Goal: Information Seeking & Learning: Find contact information

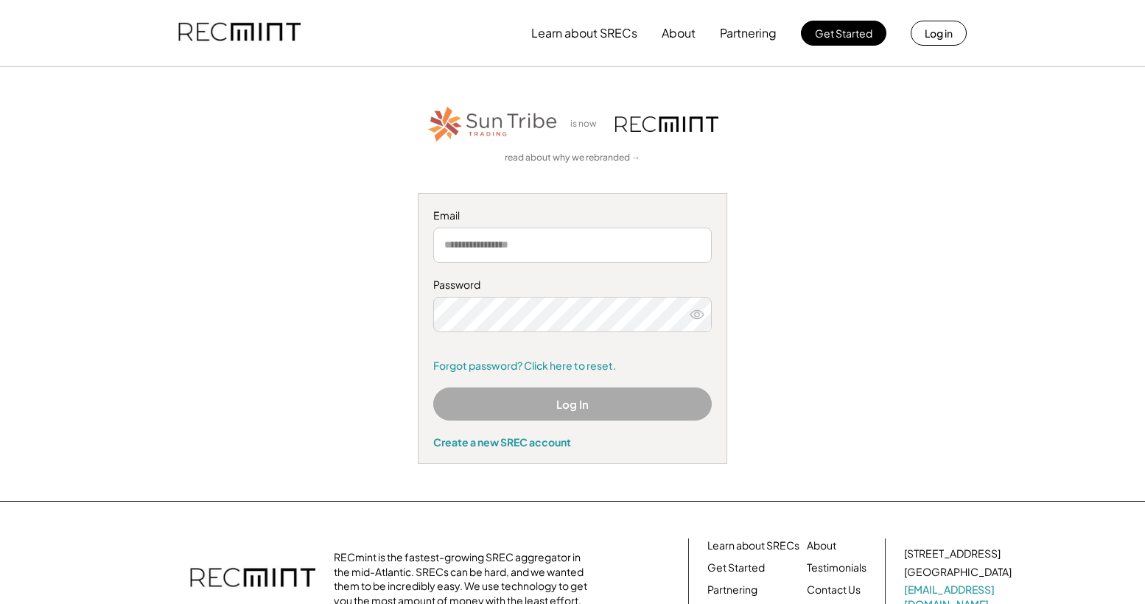
type input "**********"
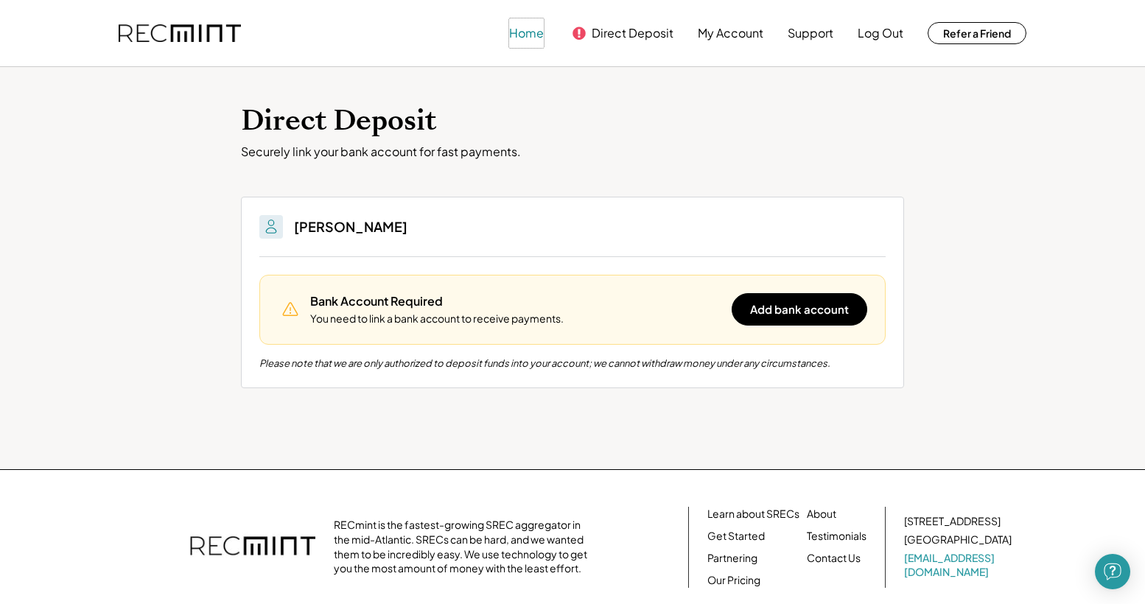
click at [523, 31] on button "Home" at bounding box center [526, 32] width 35 height 29
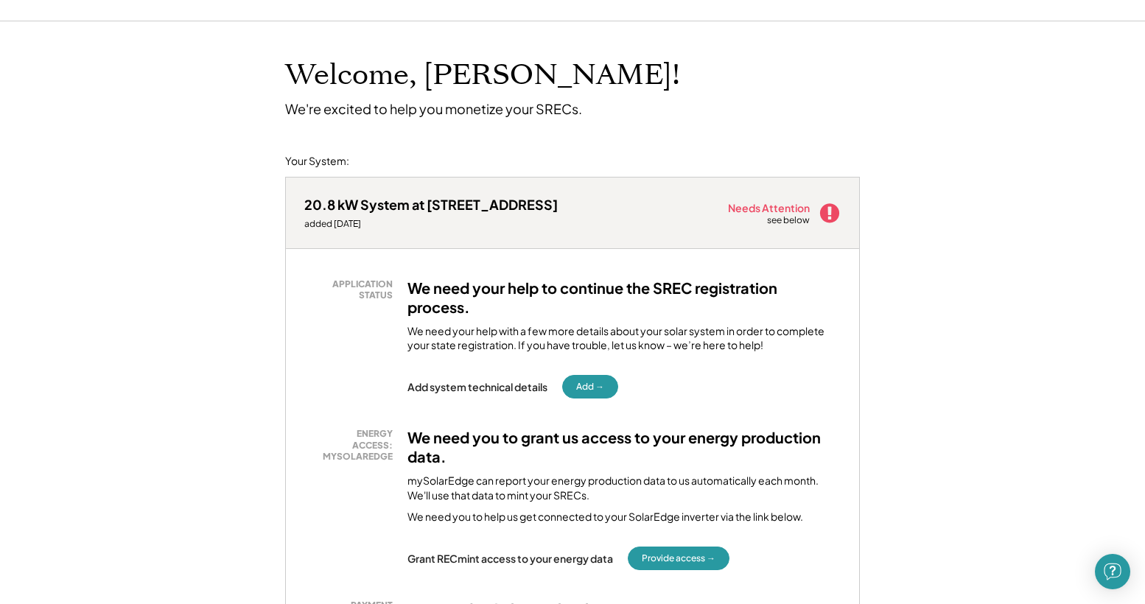
scroll to position [74, 0]
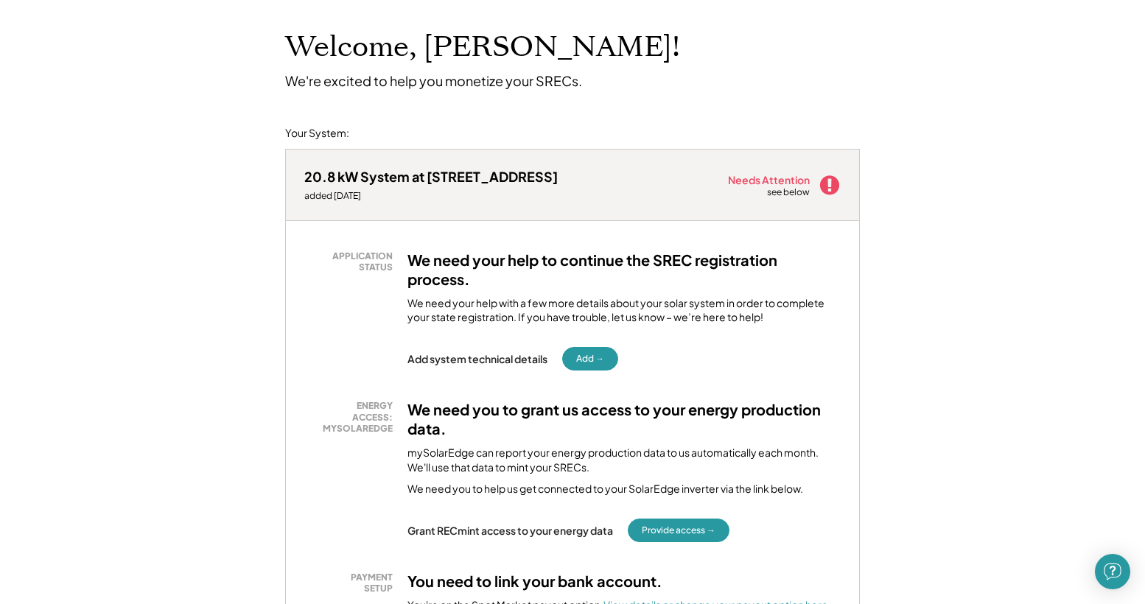
click at [827, 183] on use at bounding box center [829, 184] width 19 height 19
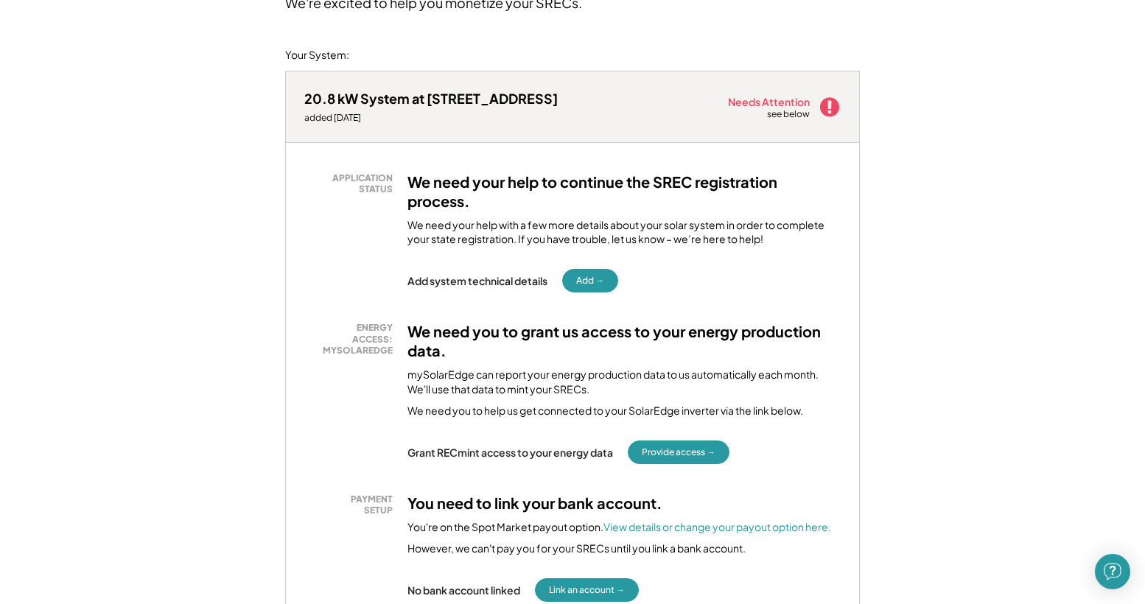
scroll to position [0, 0]
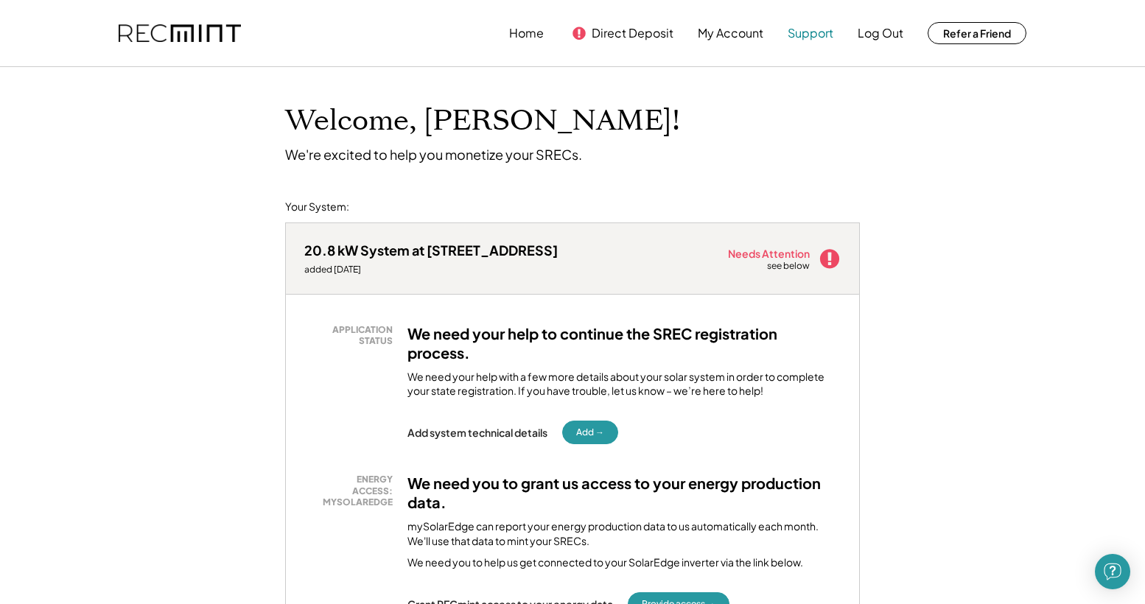
click at [810, 31] on button "Support" at bounding box center [811, 32] width 46 height 29
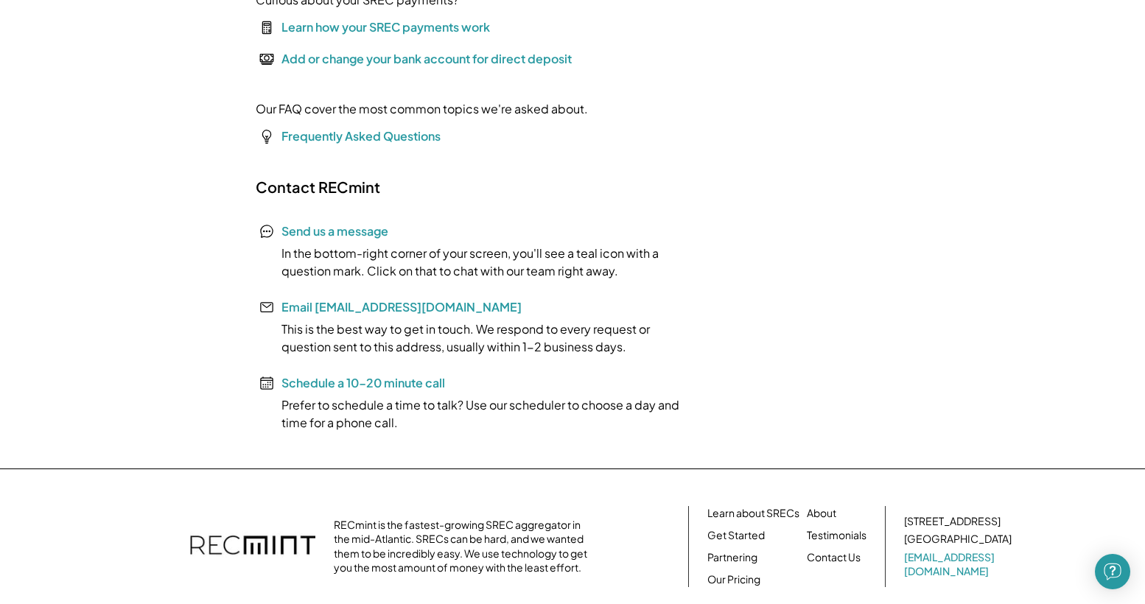
scroll to position [295, 0]
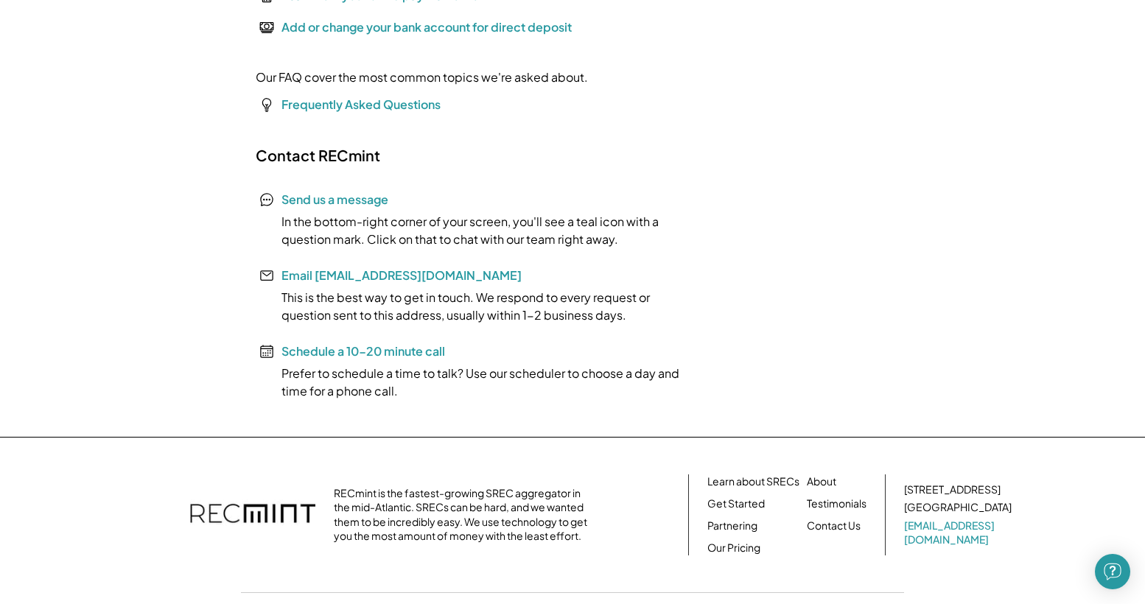
click at [344, 199] on font "Send us a message" at bounding box center [334, 199] width 107 height 15
click at [292, 199] on font "Send us a message" at bounding box center [334, 199] width 107 height 15
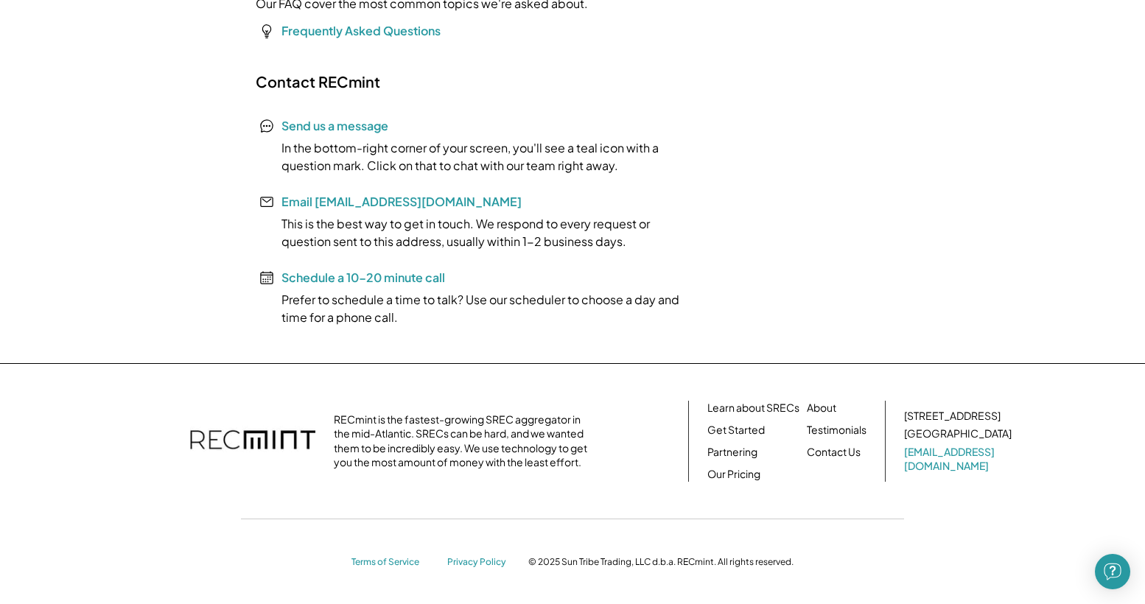
scroll to position [370, 0]
click at [1111, 570] on img "Open Intercom Messenger" at bounding box center [1112, 571] width 19 height 19
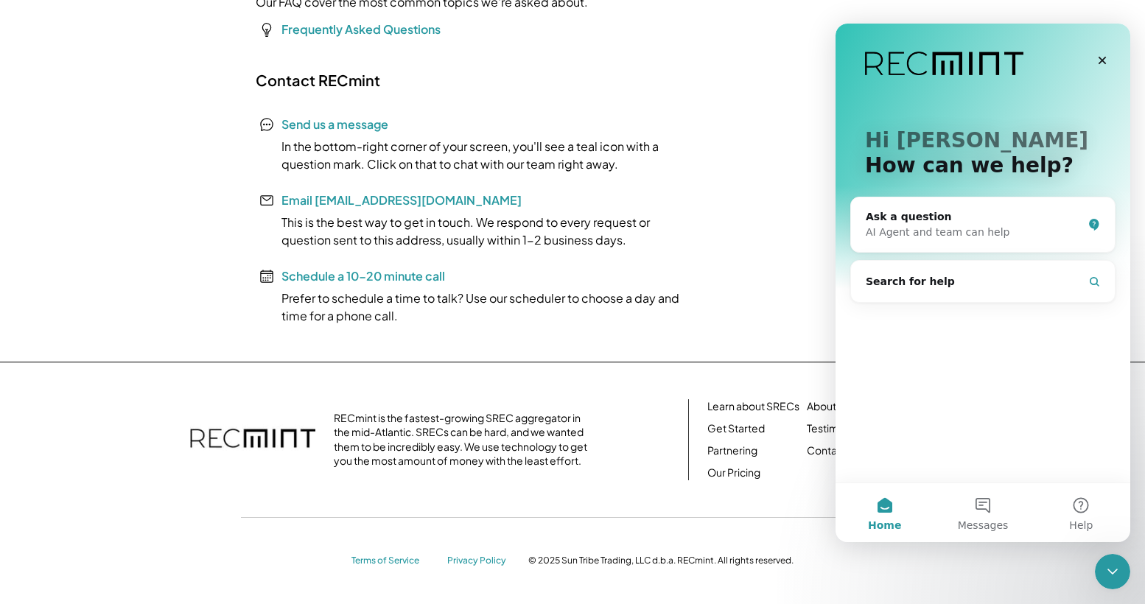
scroll to position [0, 0]
